Goal: Find specific fact

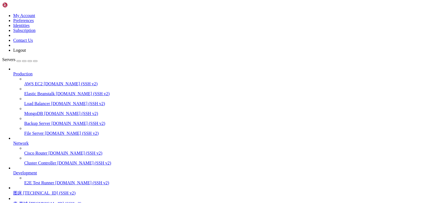
scroll to position [2, 1]
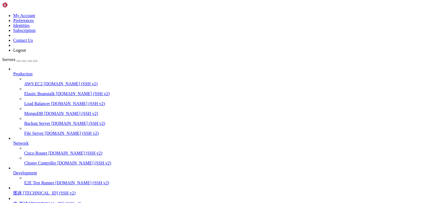
drag, startPoint x: 45, startPoint y: 541, endPoint x: 143, endPoint y: 541, distance: 97.5
